Goal: Check status: Check status

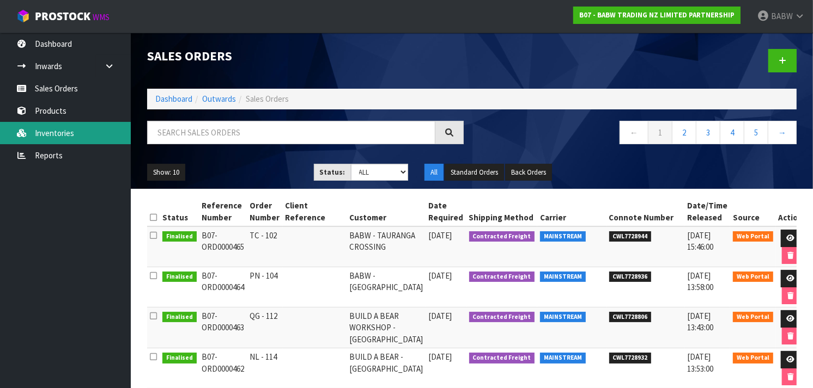
click at [42, 137] on link "Inventories" at bounding box center [65, 133] width 131 height 22
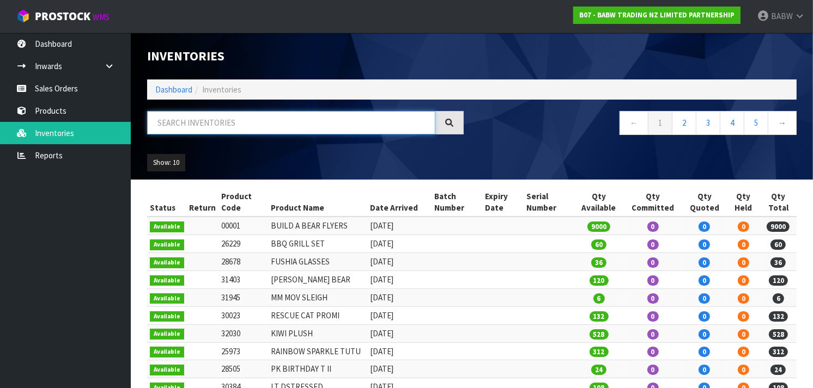
click at [224, 132] on input "text" at bounding box center [291, 122] width 288 height 23
type input "MOTHMAN"
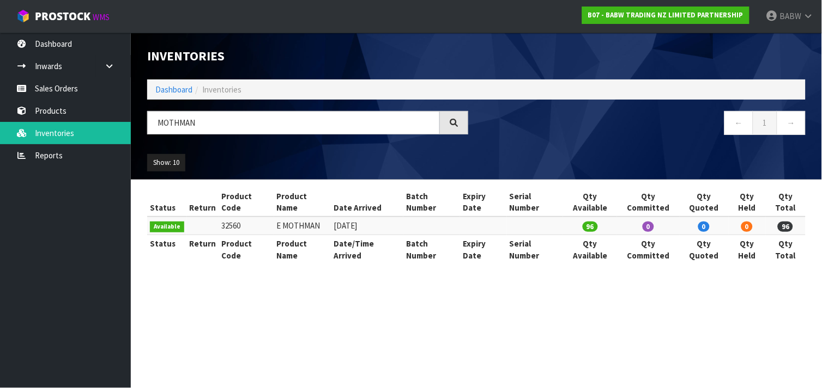
drag, startPoint x: 360, startPoint y: 220, endPoint x: 218, endPoint y: 209, distance: 142.6
click at [218, 217] on tr "Available 32560 E MOTHMAN [DATE] 96 0 0 0 96" at bounding box center [476, 226] width 658 height 18
click at [219, 217] on td "32560" at bounding box center [246, 226] width 55 height 18
drag, startPoint x: 218, startPoint y: 209, endPoint x: 376, endPoint y: 216, distance: 158.7
click at [376, 217] on tr "Available 32560 E MOTHMAN [DATE] 96 0 0 0 96" at bounding box center [476, 226] width 658 height 18
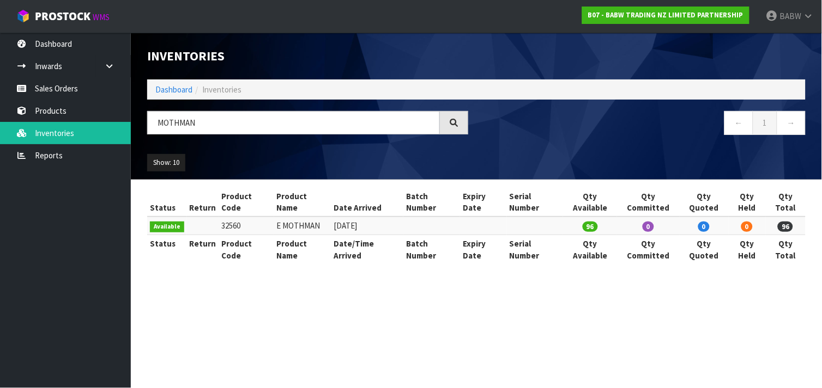
click at [376, 217] on td "[DATE]" at bounding box center [367, 226] width 72 height 18
drag, startPoint x: 376, startPoint y: 216, endPoint x: 227, endPoint y: 212, distance: 149.3
click at [227, 217] on tr "Available 32560 E MOTHMAN [DATE] 96 0 0 0 96" at bounding box center [476, 226] width 658 height 18
click at [227, 217] on td "32560" at bounding box center [246, 226] width 55 height 18
drag, startPoint x: 260, startPoint y: 213, endPoint x: 367, endPoint y: 214, distance: 106.8
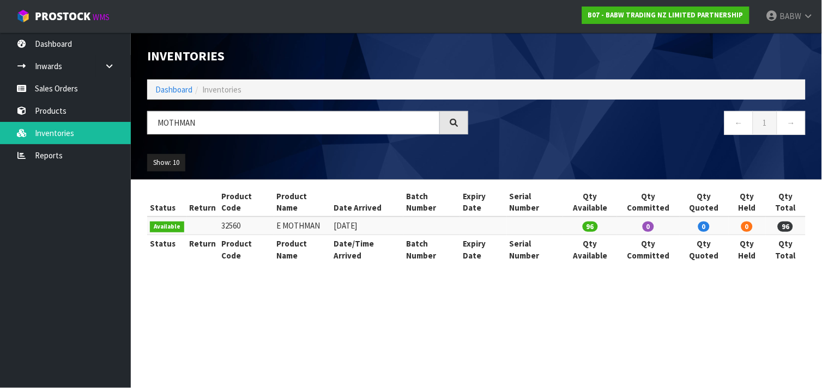
click at [367, 217] on tr "Available 32560 E MOTHMAN [DATE] 96 0 0 0 96" at bounding box center [476, 226] width 658 height 18
click at [367, 217] on td "[DATE]" at bounding box center [367, 226] width 72 height 18
drag, startPoint x: 367, startPoint y: 214, endPoint x: 218, endPoint y: 214, distance: 148.7
click at [218, 217] on tr "Available 32560 E MOTHMAN [DATE] 96 0 0 0 96" at bounding box center [476, 226] width 658 height 18
click at [219, 217] on td "32560" at bounding box center [246, 226] width 55 height 18
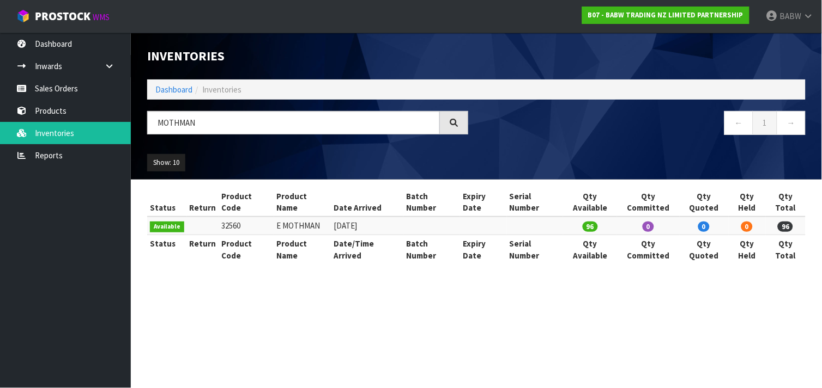
drag, startPoint x: 218, startPoint y: 214, endPoint x: 384, endPoint y: 216, distance: 165.1
click at [384, 217] on tr "Available 32560 E MOTHMAN [DATE] 96 0 0 0 96" at bounding box center [476, 226] width 658 height 18
click at [384, 217] on td "[DATE]" at bounding box center [367, 226] width 72 height 18
drag, startPoint x: 384, startPoint y: 216, endPoint x: 197, endPoint y: 208, distance: 186.5
click at [197, 217] on tr "Available 32560 E MOTHMAN [DATE] 96 0 0 0 96" at bounding box center [476, 226] width 658 height 18
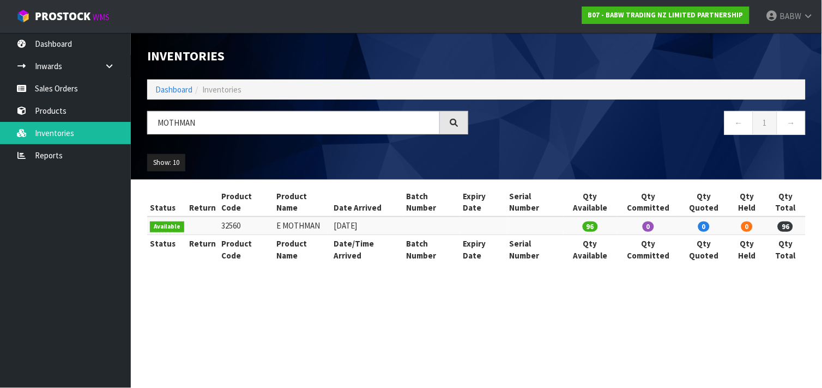
click at [197, 217] on td at bounding box center [203, 226] width 32 height 18
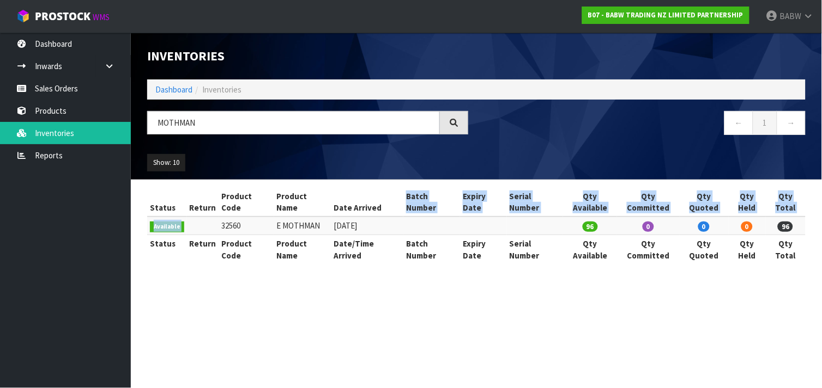
drag, startPoint x: 197, startPoint y: 208, endPoint x: 382, endPoint y: 202, distance: 184.8
click at [382, 202] on table "Status Return Product Code Product Name Date Arrived Batch Number Expiry Date S…" at bounding box center [476, 226] width 658 height 77
click at [382, 202] on th "Date Arrived" at bounding box center [367, 202] width 72 height 29
drag, startPoint x: 382, startPoint y: 202, endPoint x: 384, endPoint y: 219, distance: 17.5
click at [384, 219] on table "Status Return Product Code Product Name Date Arrived Batch Number Expiry Date S…" at bounding box center [476, 226] width 658 height 77
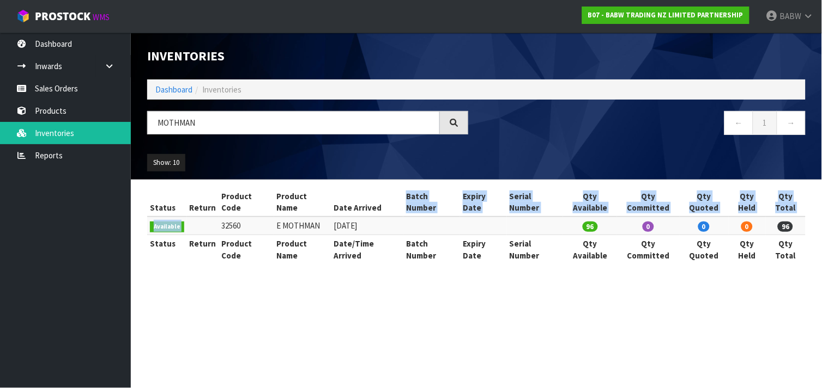
click at [384, 219] on td "[DATE]" at bounding box center [367, 226] width 72 height 18
drag, startPoint x: 384, startPoint y: 219, endPoint x: 387, endPoint y: 193, distance: 26.4
click at [387, 193] on table "Status Return Product Code Product Name Date Arrived Batch Number Expiry Date S…" at bounding box center [476, 226] width 658 height 77
click at [387, 193] on th "Date Arrived" at bounding box center [367, 202] width 72 height 29
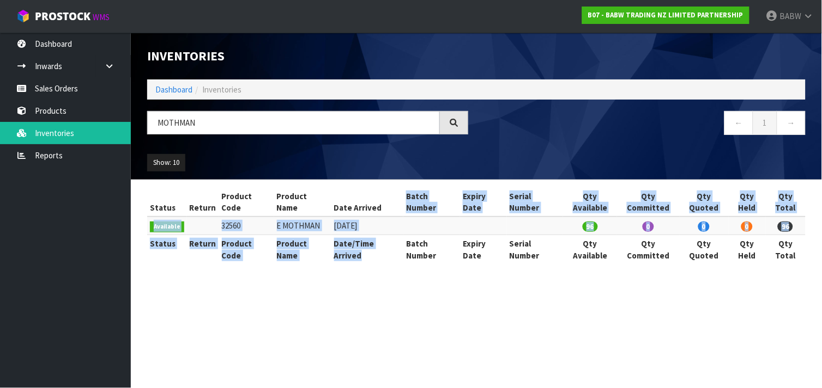
drag, startPoint x: 387, startPoint y: 193, endPoint x: 387, endPoint y: 229, distance: 36.0
click at [387, 229] on table "Status Return Product Code Product Name Date Arrived Batch Number Expiry Date S…" at bounding box center [476, 226] width 658 height 77
click at [387, 235] on th "Date/Time Arrived" at bounding box center [367, 249] width 72 height 29
